Goal: Task Accomplishment & Management: Complete application form

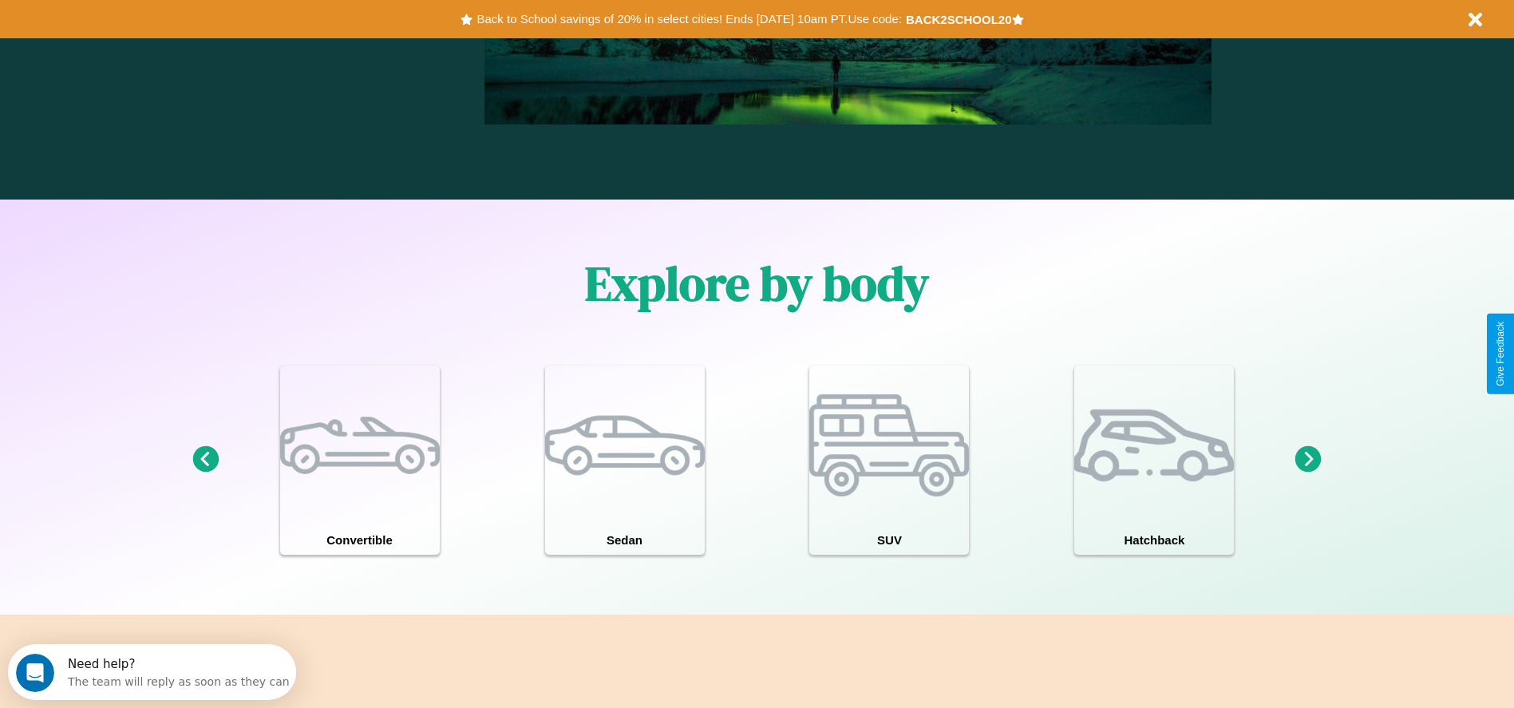
scroll to position [1393, 0]
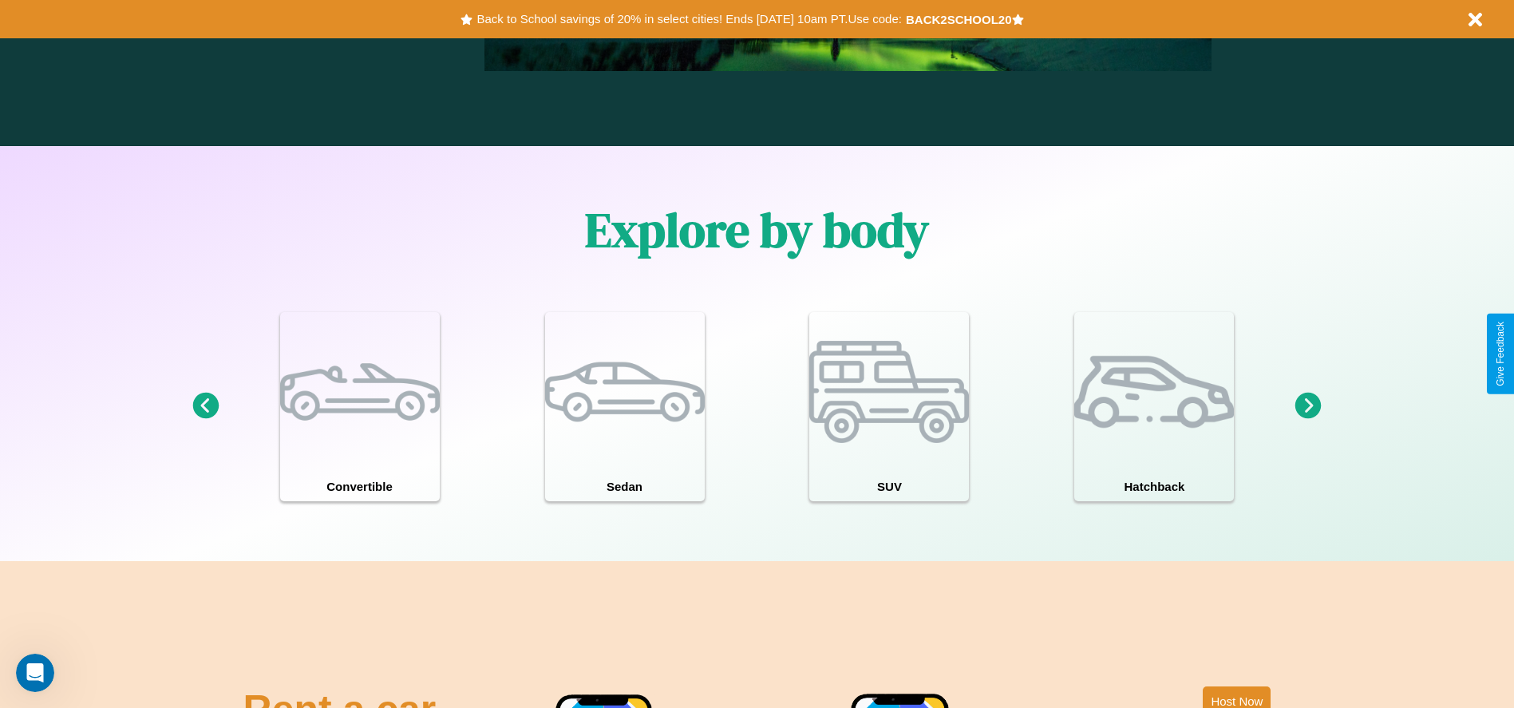
click at [1308, 406] on icon at bounding box center [1309, 406] width 26 height 26
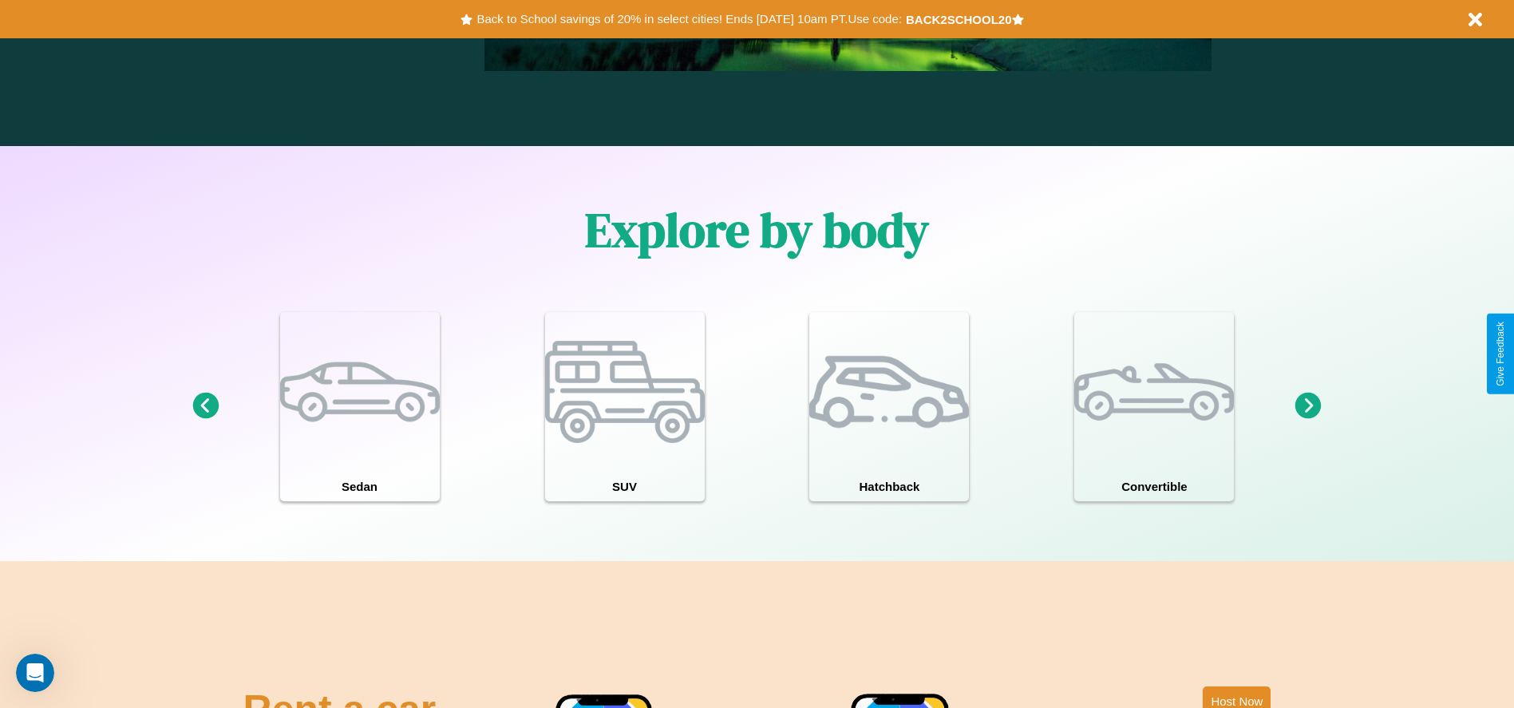
click at [205, 406] on icon at bounding box center [205, 406] width 26 height 26
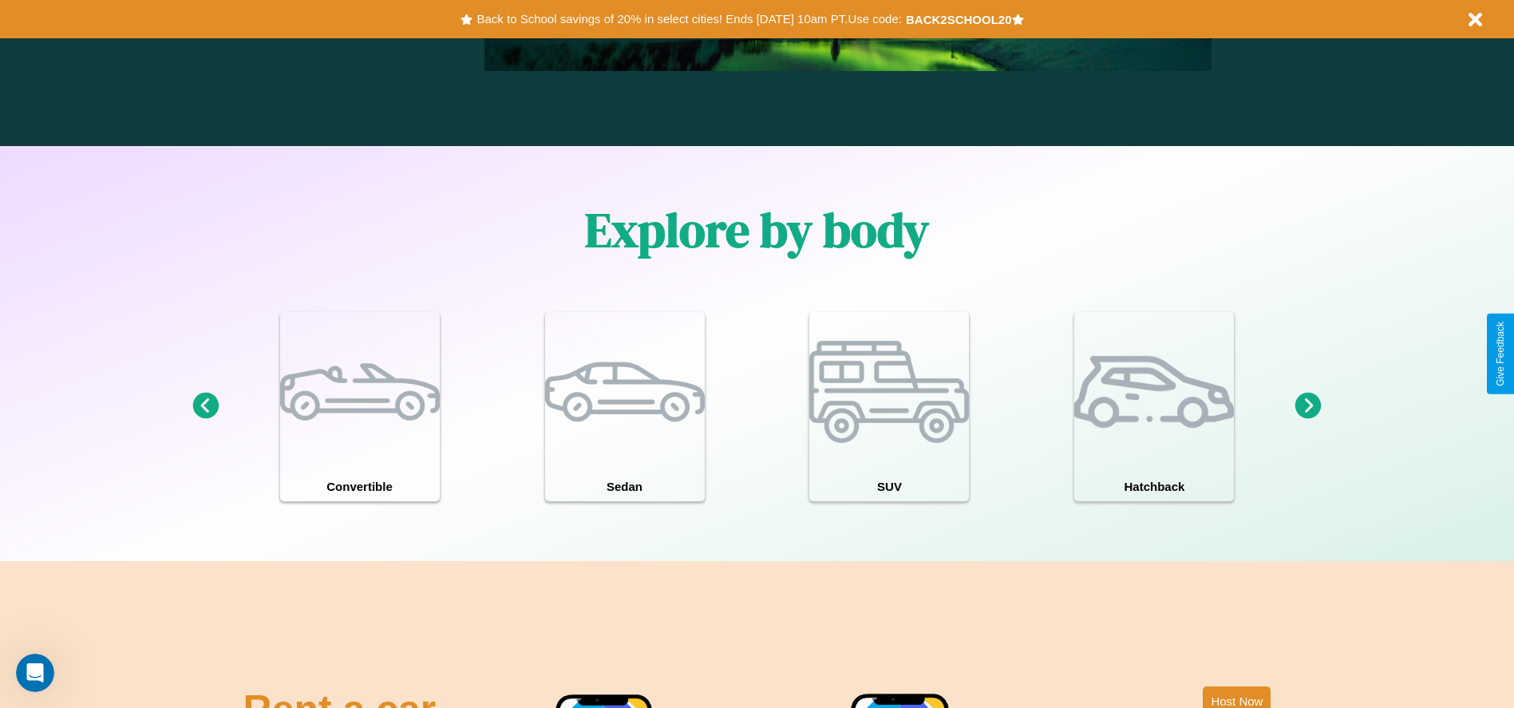
click at [1308, 406] on icon at bounding box center [1309, 406] width 26 height 26
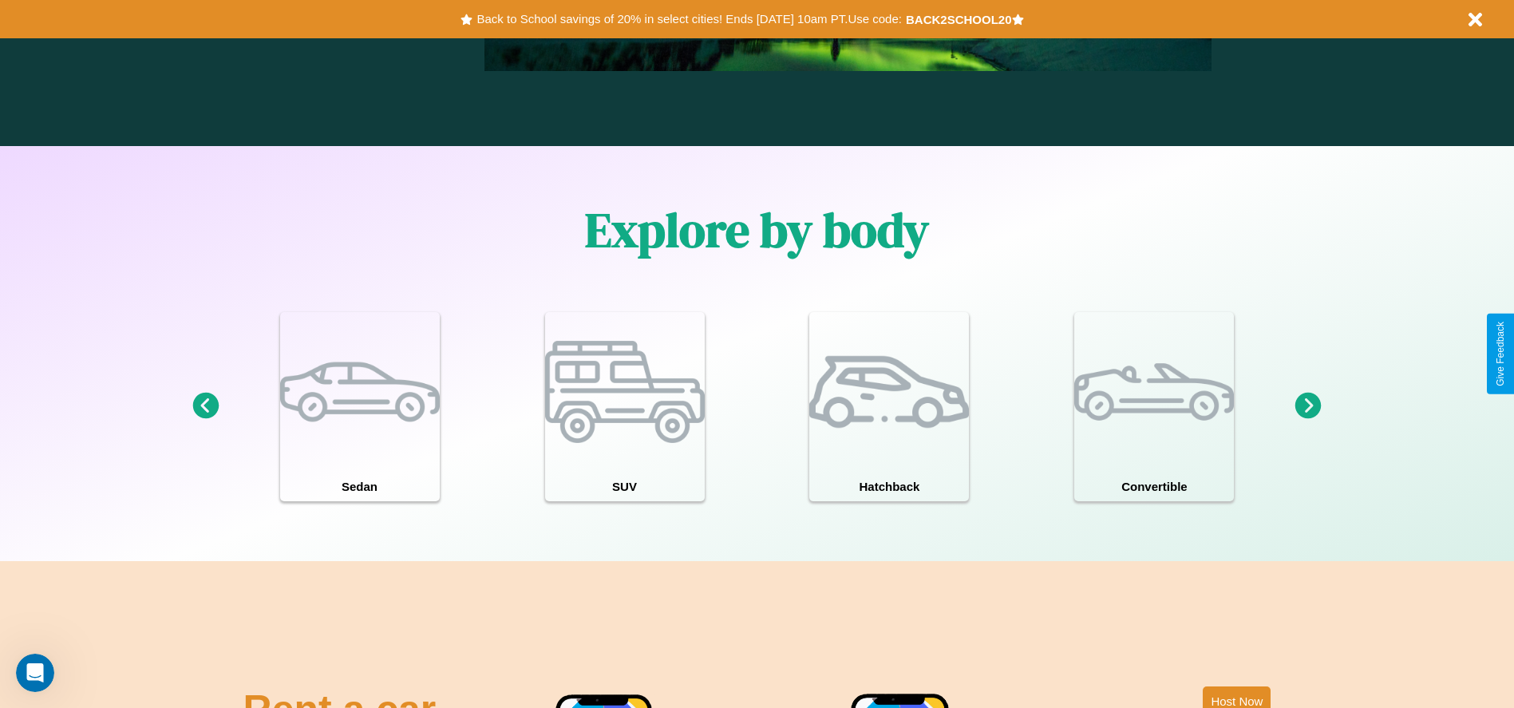
click at [1308, 406] on icon at bounding box center [1309, 406] width 26 height 26
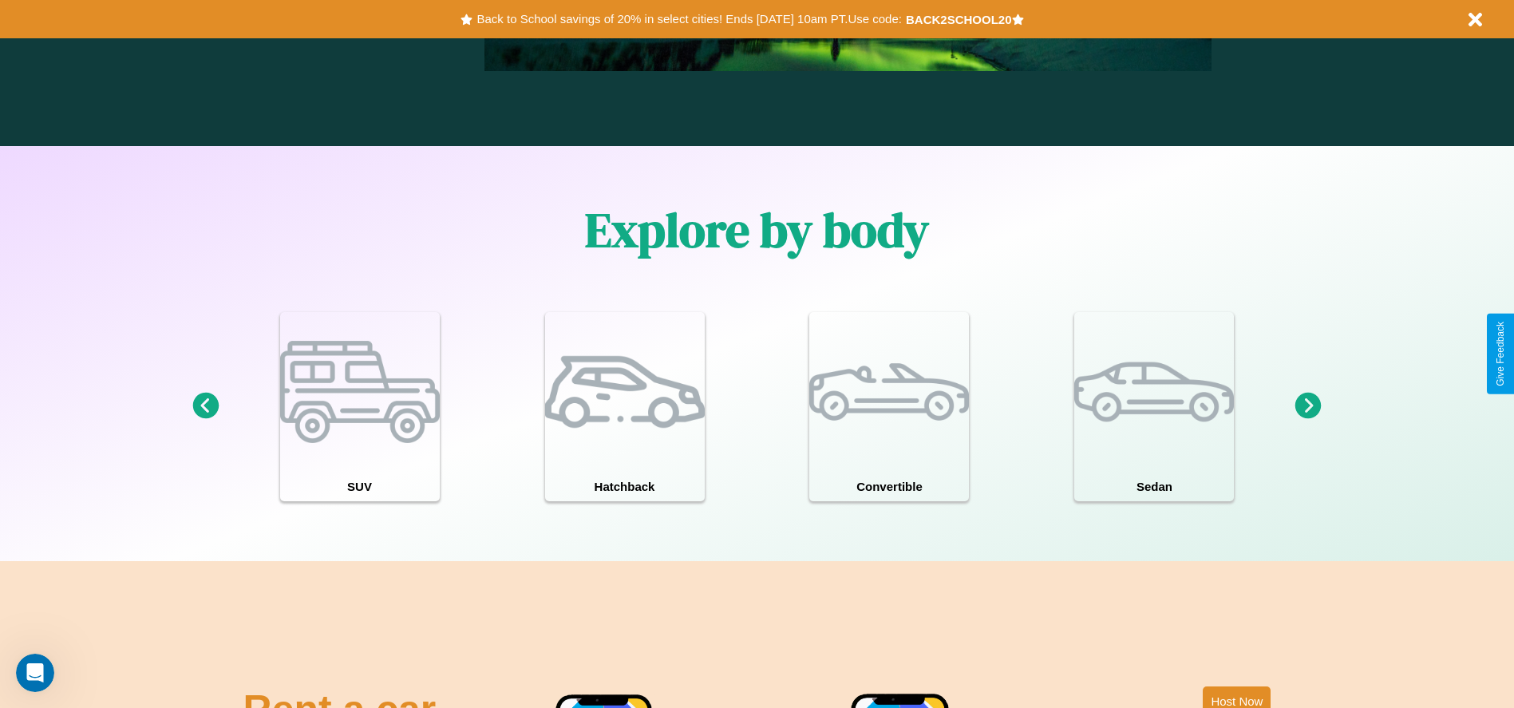
click at [1308, 406] on icon at bounding box center [1309, 406] width 26 height 26
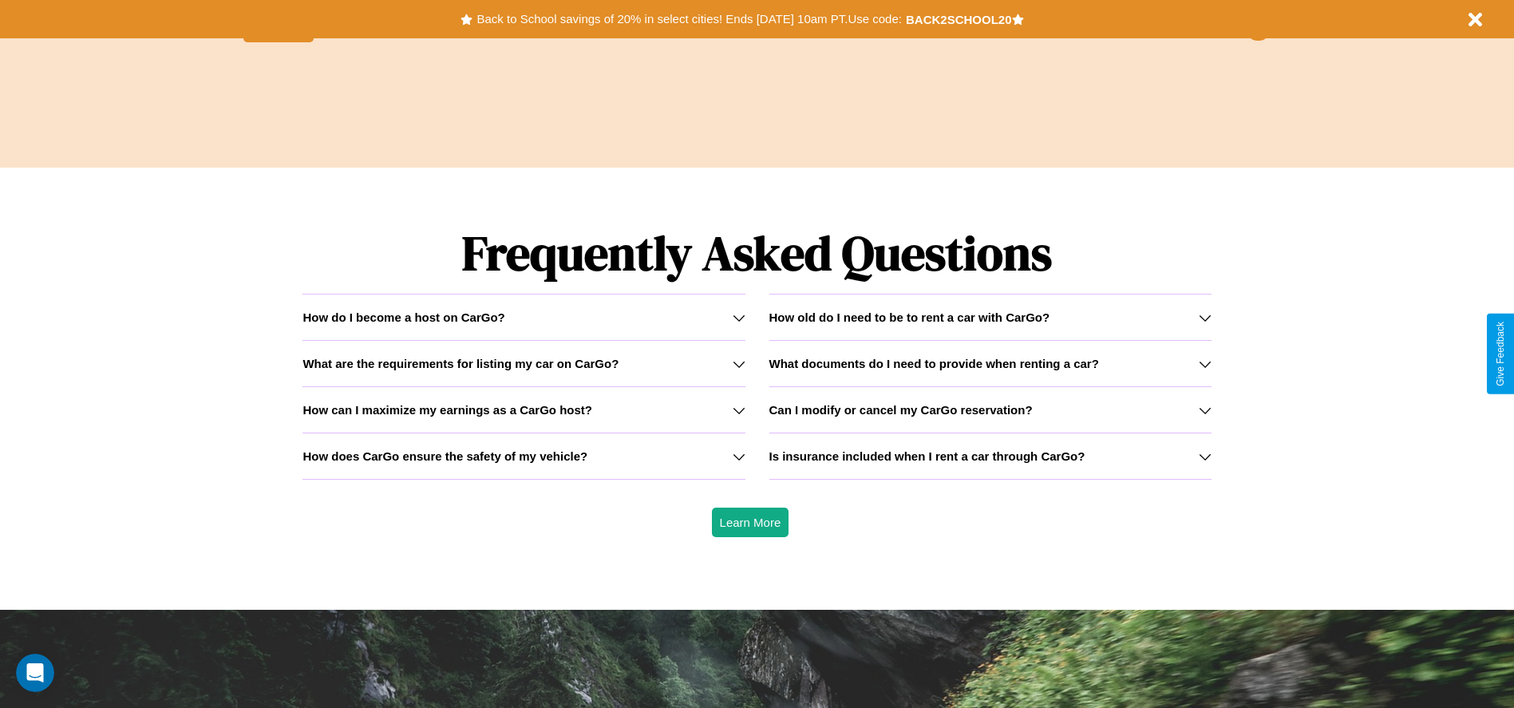
scroll to position [2290, 0]
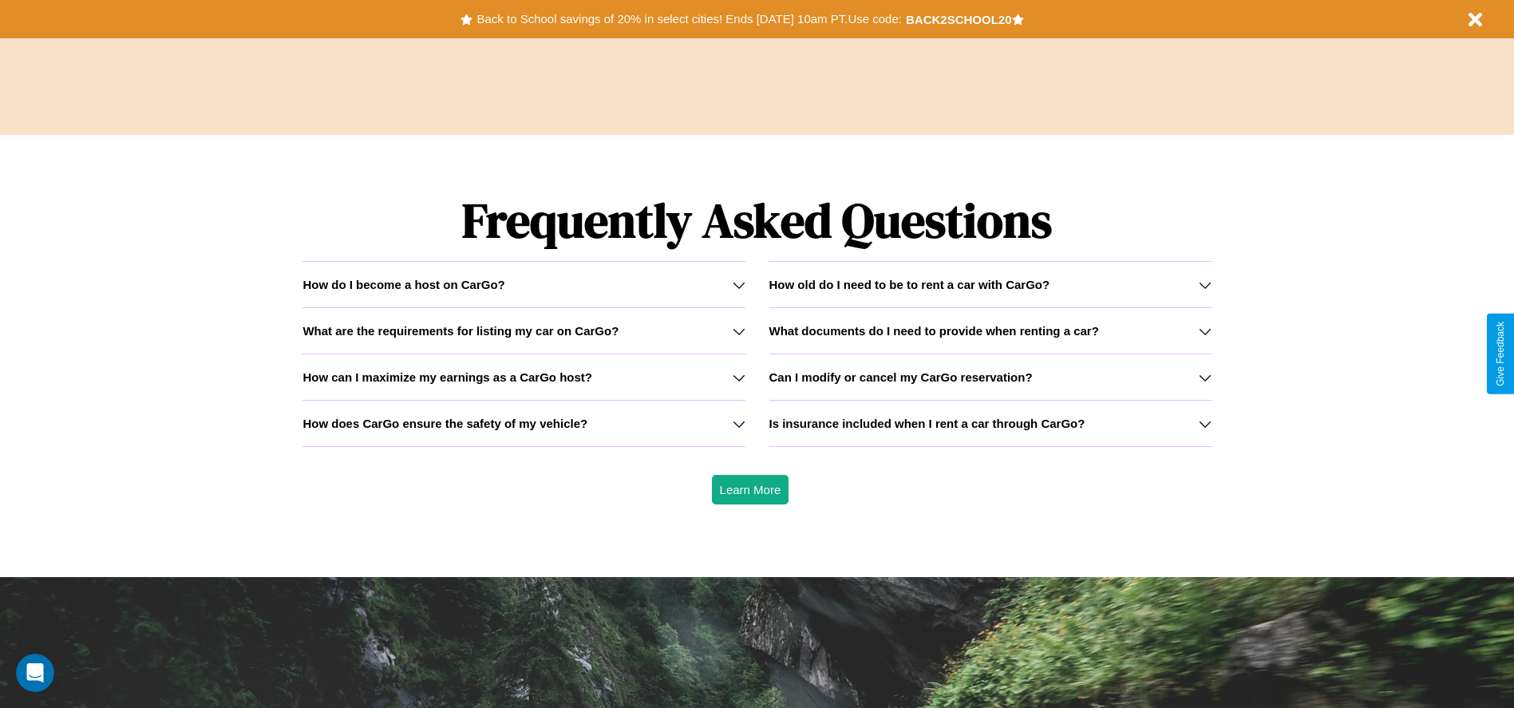
click at [1205, 423] on icon at bounding box center [1205, 424] width 13 height 13
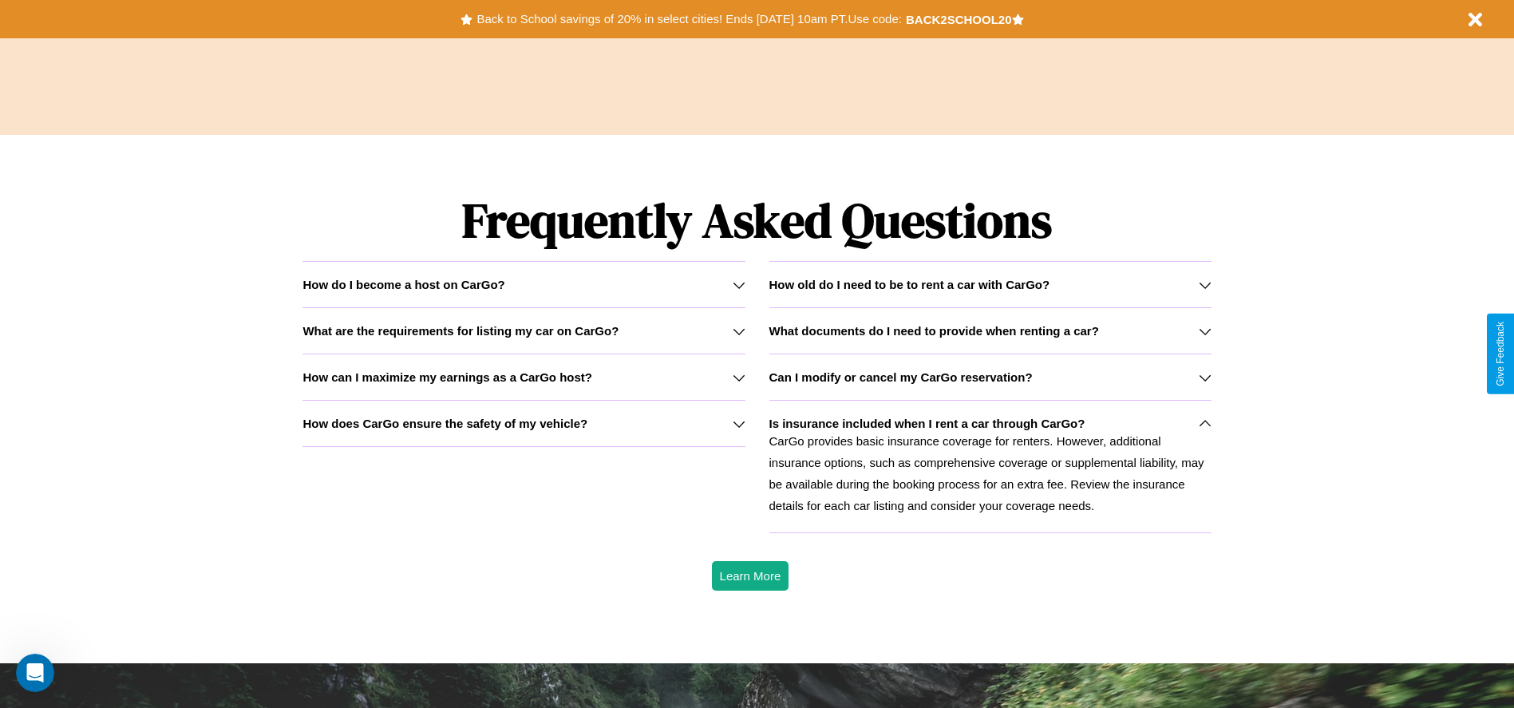
click at [990, 377] on h3 "Can I modify or cancel my CarGo reservation?" at bounding box center [901, 377] width 263 height 14
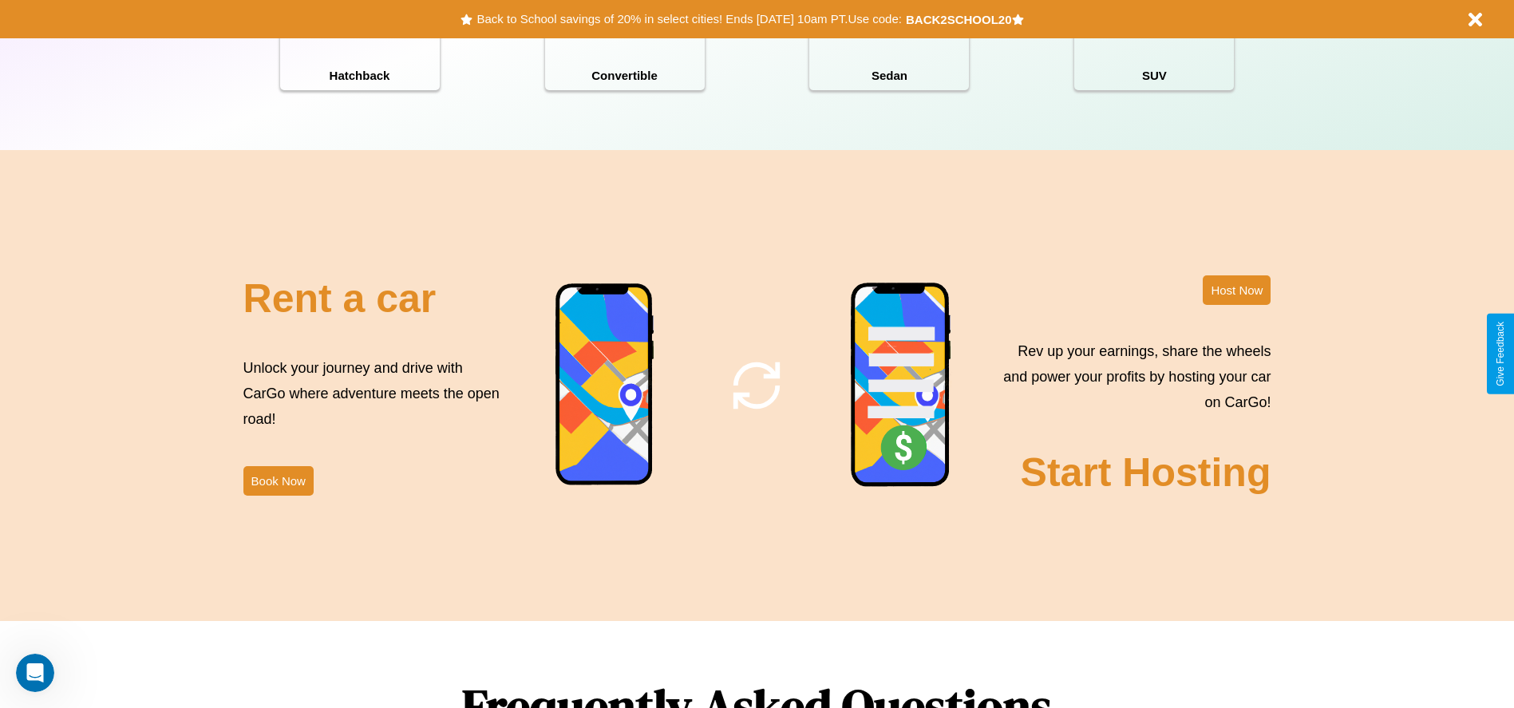
scroll to position [1740, 0]
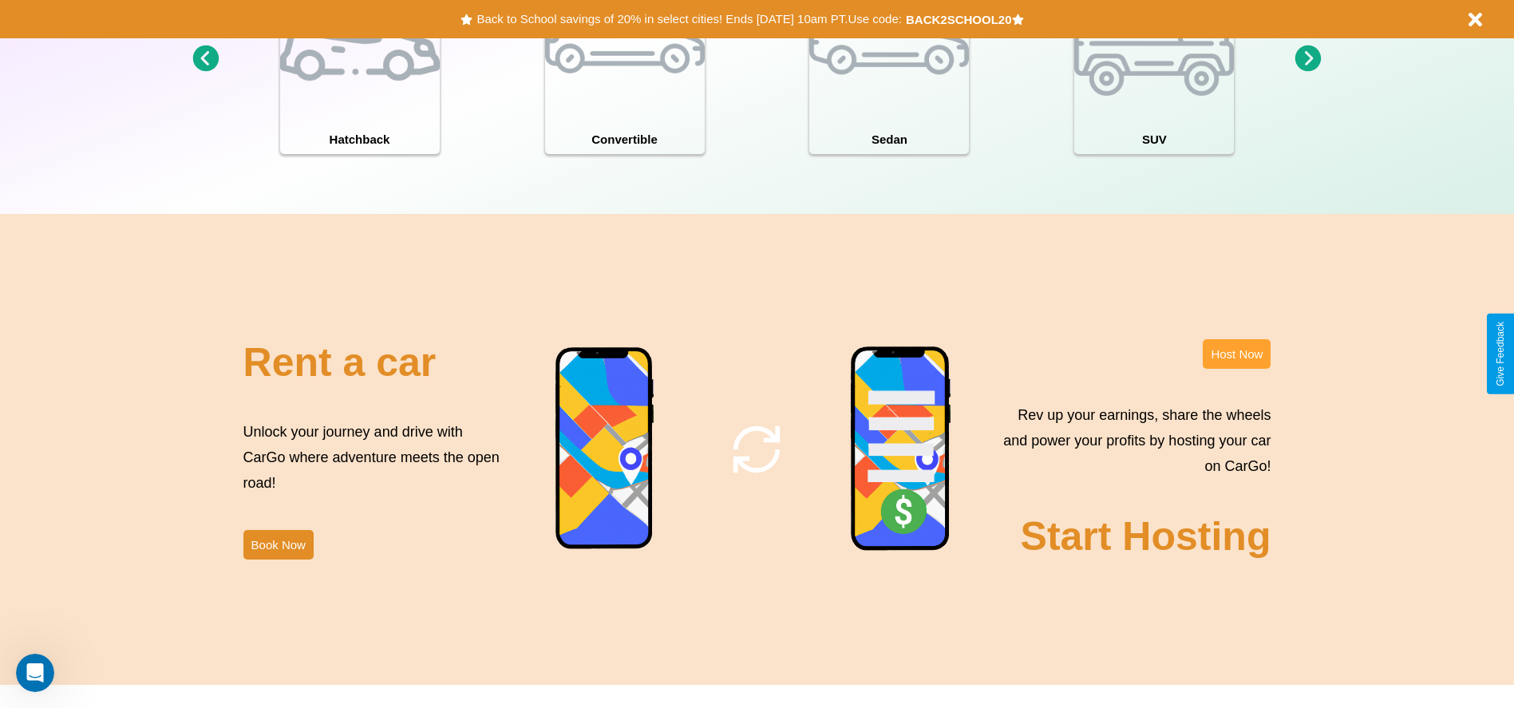
click at [1237, 354] on button "Host Now" at bounding box center [1237, 354] width 68 height 30
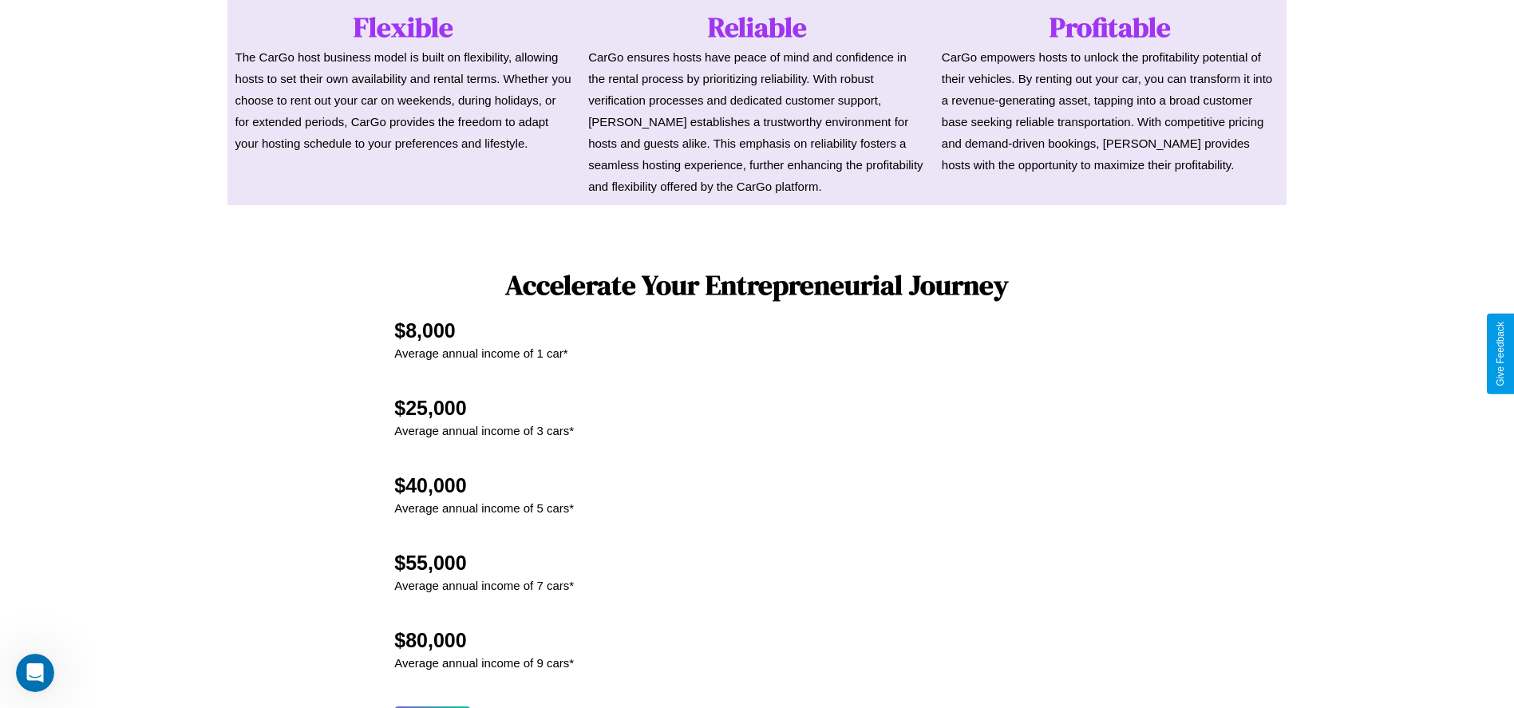
scroll to position [1715, 0]
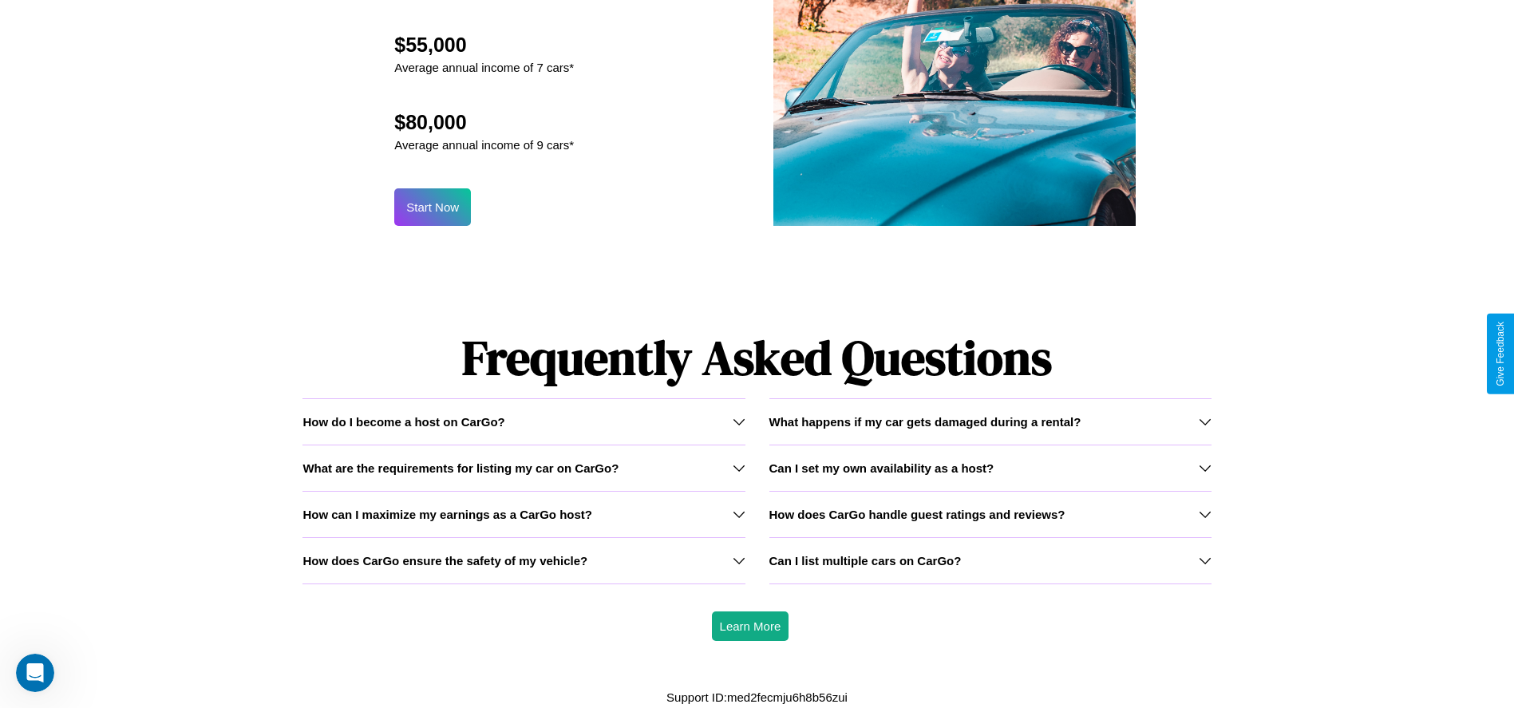
click at [524, 467] on h3 "What are the requirements for listing my car on CarGo?" at bounding box center [461, 468] width 316 height 14
click at [524, 421] on div "How do I become a host on CarGo?" at bounding box center [524, 422] width 442 height 14
click at [990, 560] on div "Can I list multiple cars on CarGo?" at bounding box center [991, 561] width 442 height 14
click at [990, 467] on h3 "Can I set my own availability as a host?" at bounding box center [882, 468] width 225 height 14
click at [524, 560] on h3 "How does CarGo ensure the safety of my vehicle?" at bounding box center [445, 561] width 285 height 14
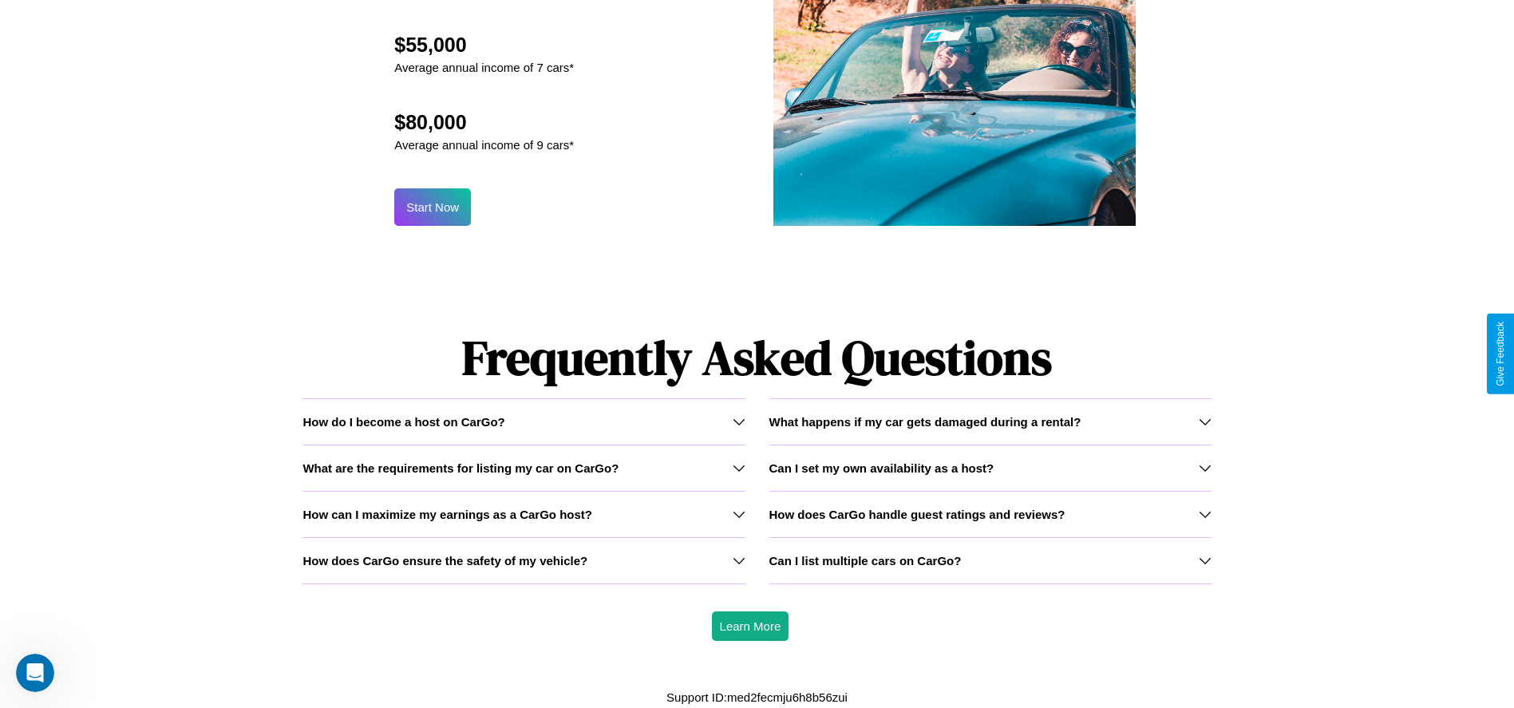
click at [990, 513] on h3 "How does CarGo handle guest ratings and reviews?" at bounding box center [918, 515] width 296 height 14
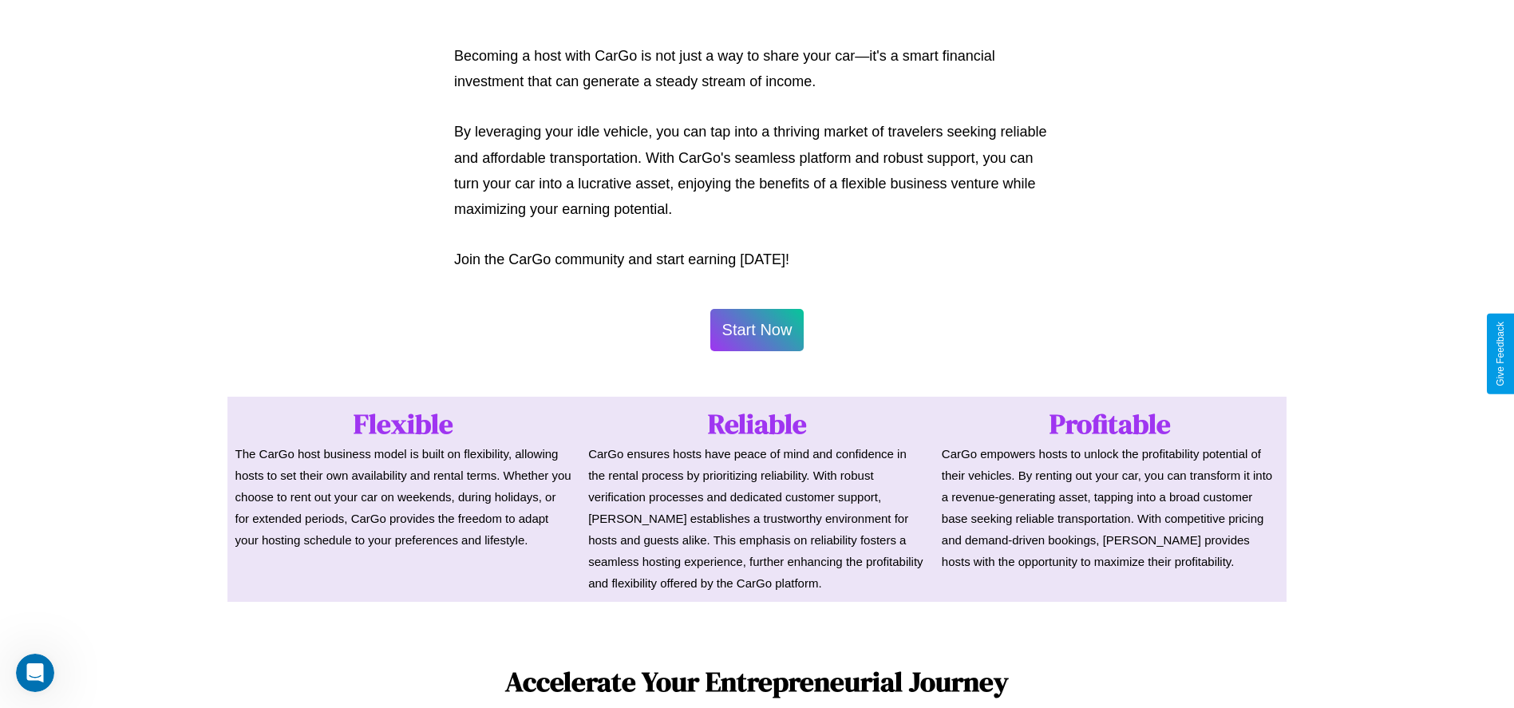
scroll to position [776, 0]
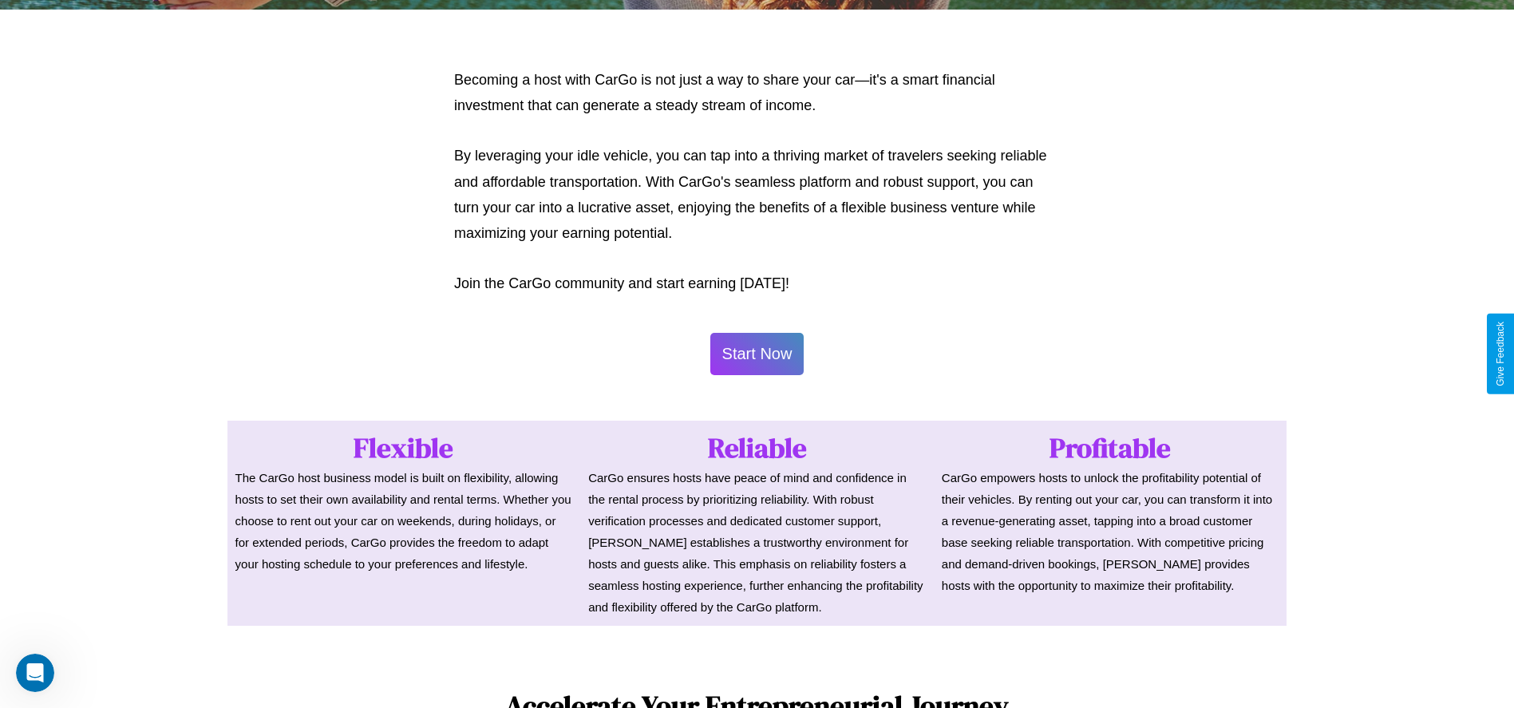
click at [757, 354] on button "Start Now" at bounding box center [758, 354] width 94 height 42
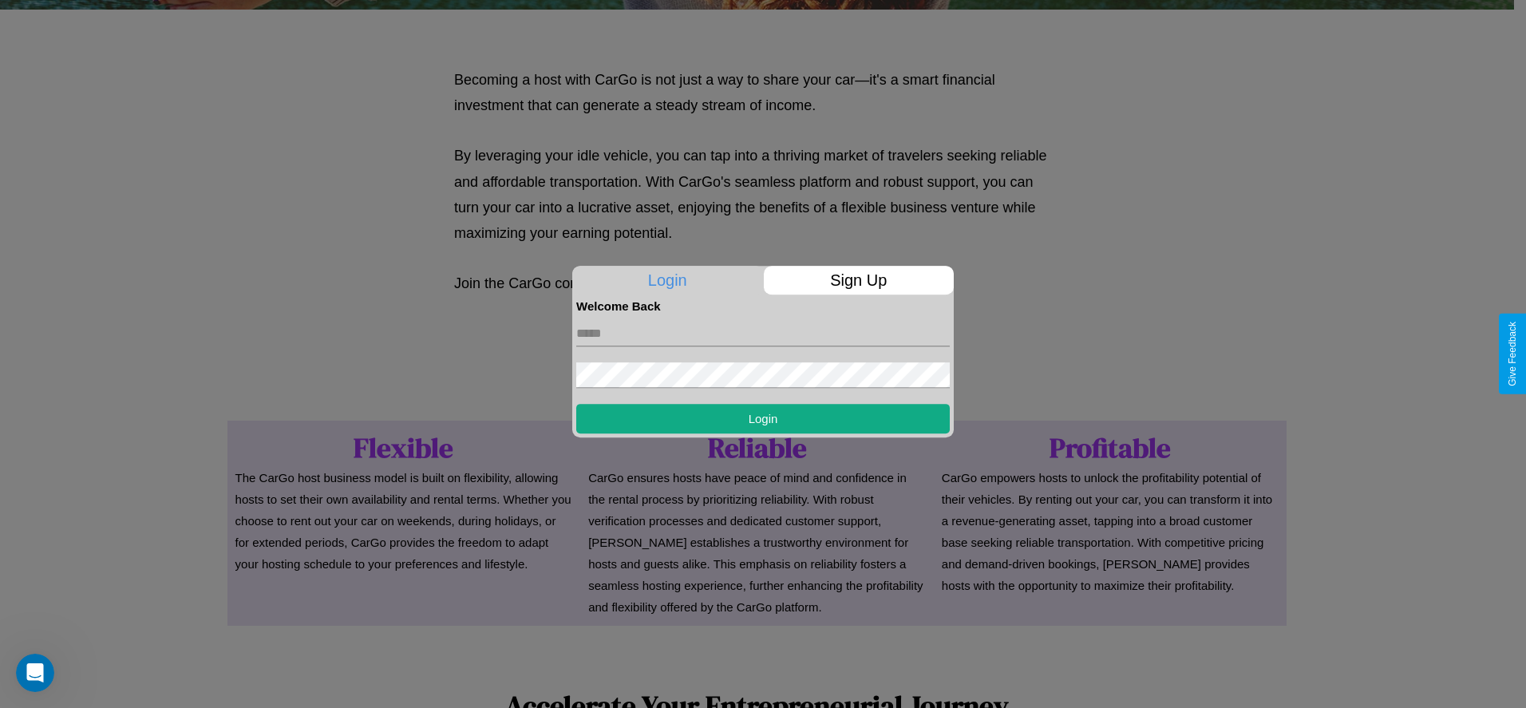
click at [763, 333] on input "text" at bounding box center [763, 334] width 374 height 26
type input "**********"
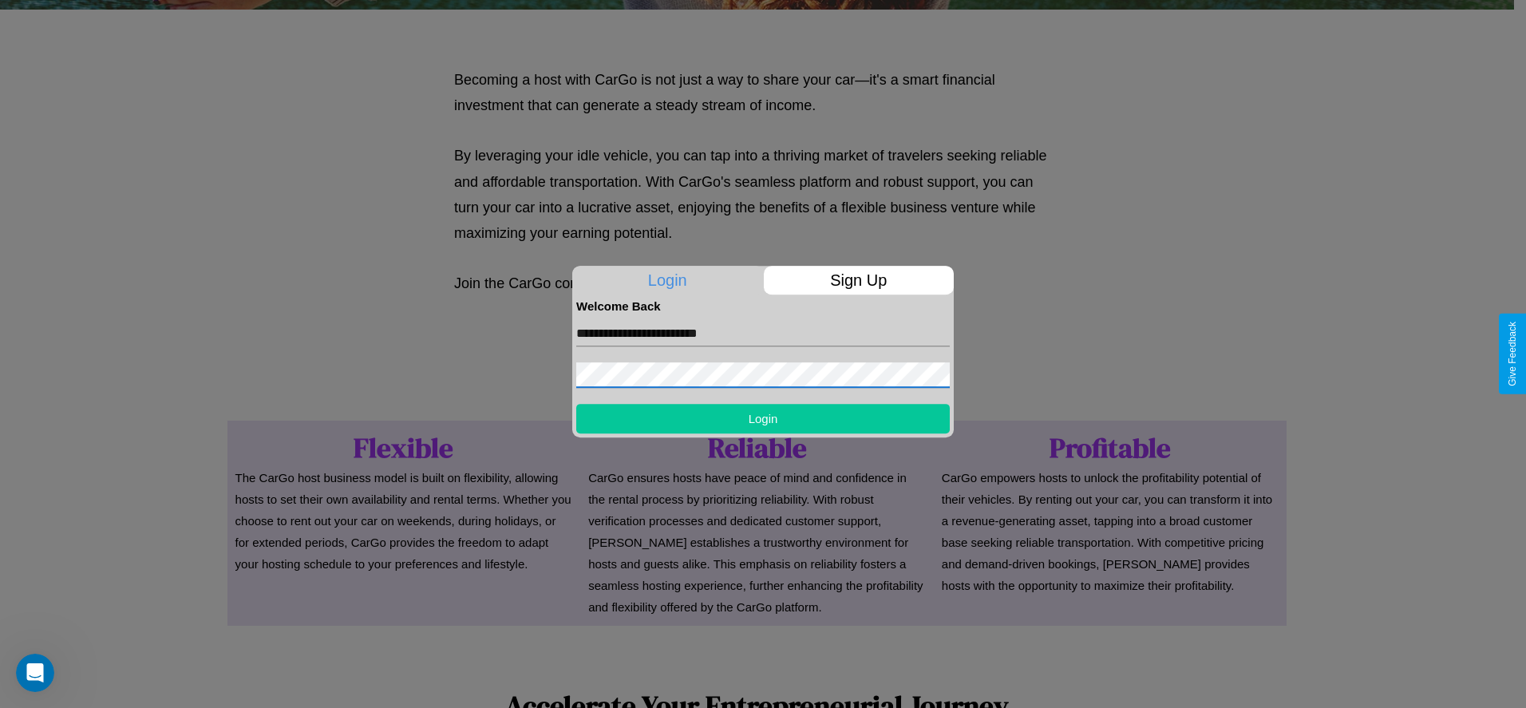
click at [763, 418] on button "Login" at bounding box center [763, 419] width 374 height 30
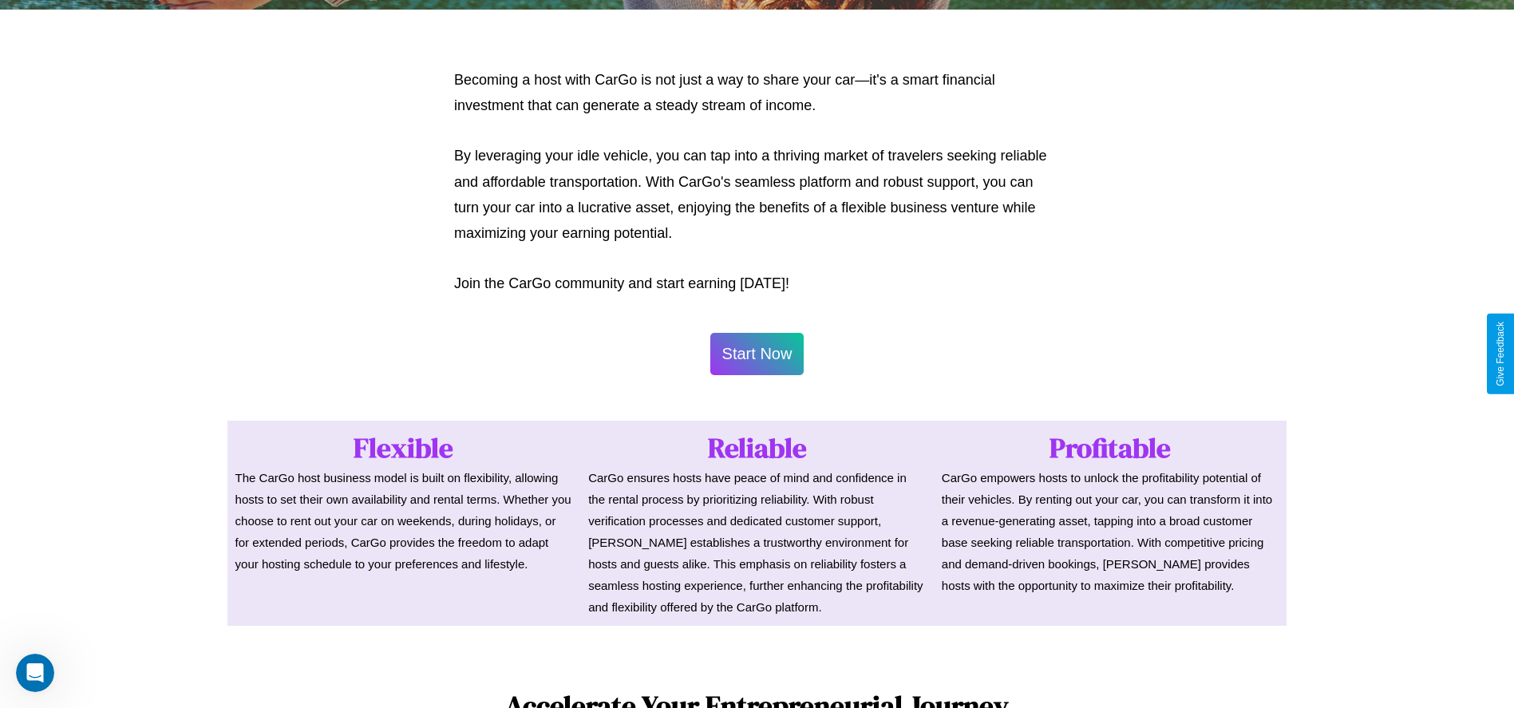
scroll to position [0, 0]
